Goal: Find specific page/section

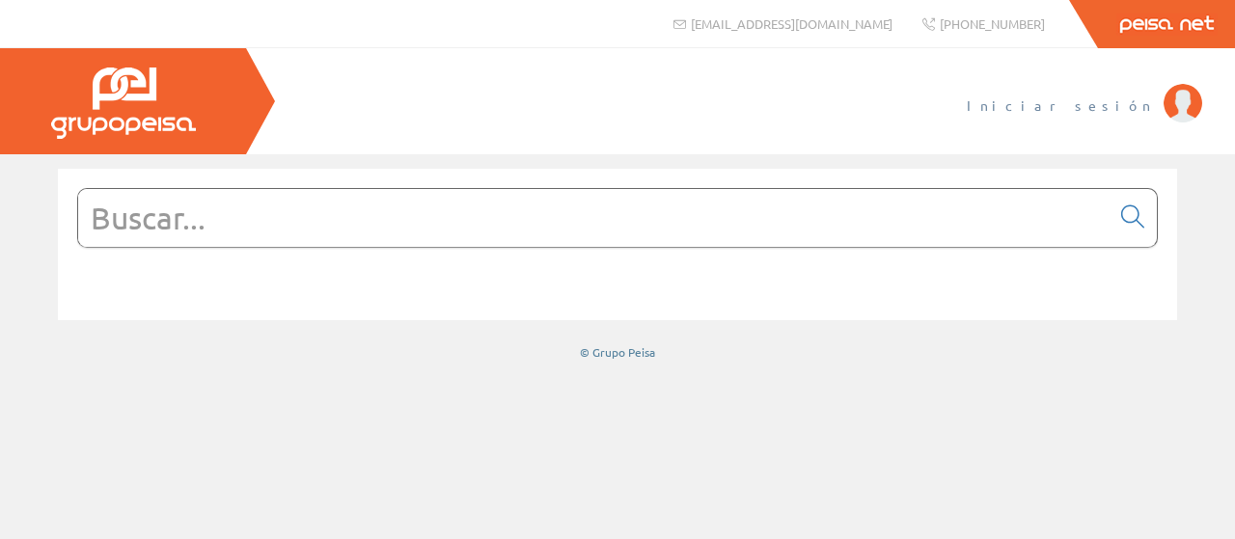
click at [1125, 106] on span "Iniciar sesión" at bounding box center [1060, 105] width 187 height 19
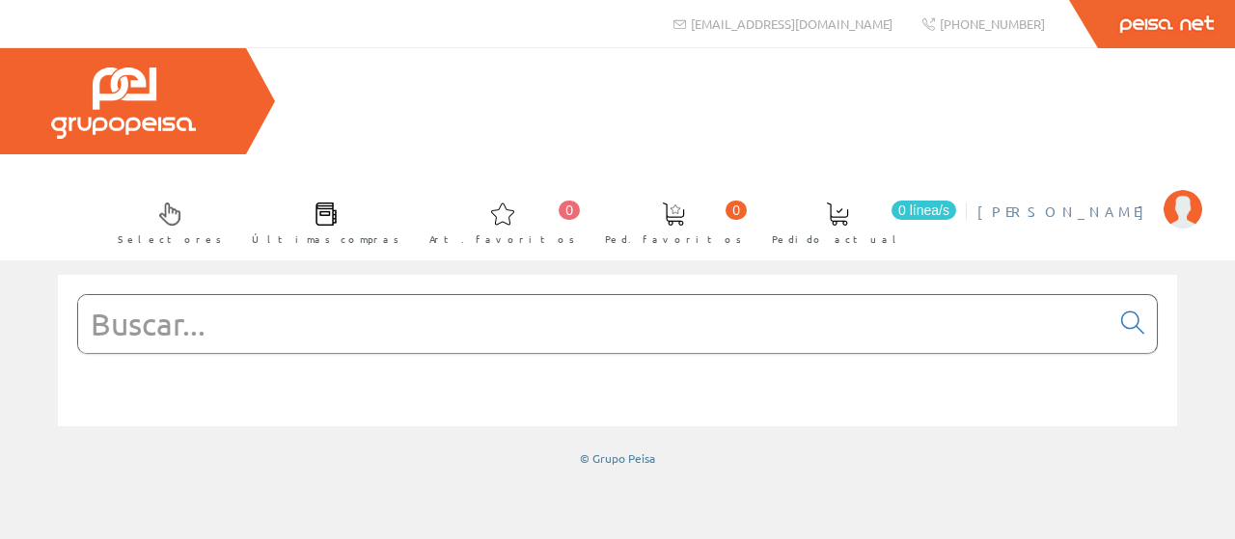
click at [1088, 202] on span "[PERSON_NAME]" at bounding box center [1065, 211] width 177 height 19
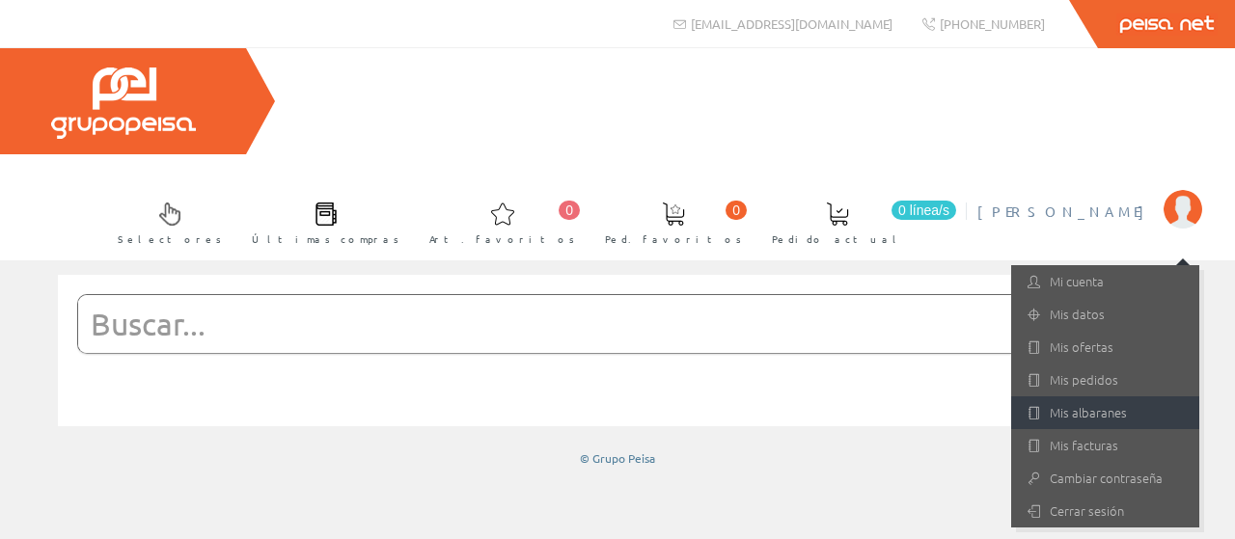
click at [1073, 396] on link "Mis albaranes" at bounding box center [1105, 412] width 188 height 33
